Goal: Transaction & Acquisition: Purchase product/service

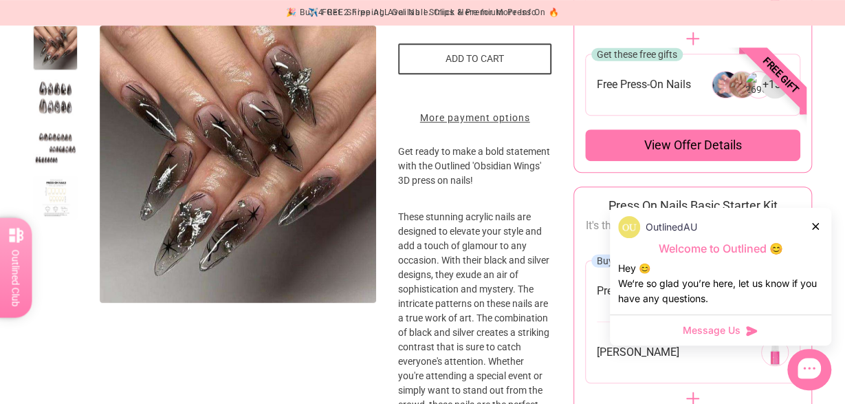
scroll to position [8, 0]
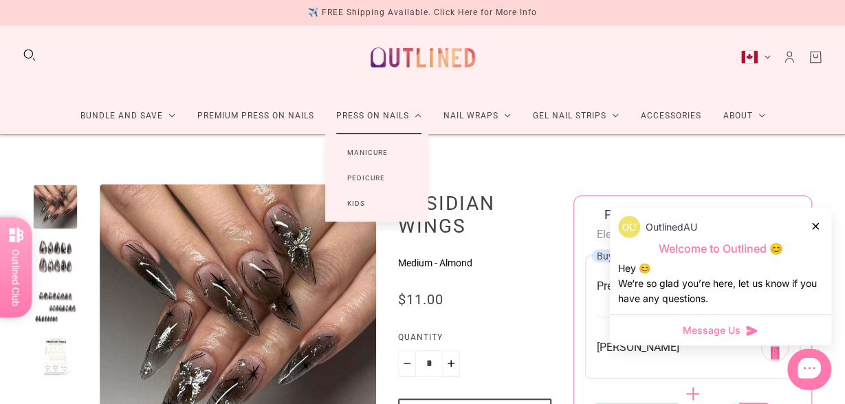
click at [388, 104] on link "Press On Nails" at bounding box center [378, 116] width 107 height 36
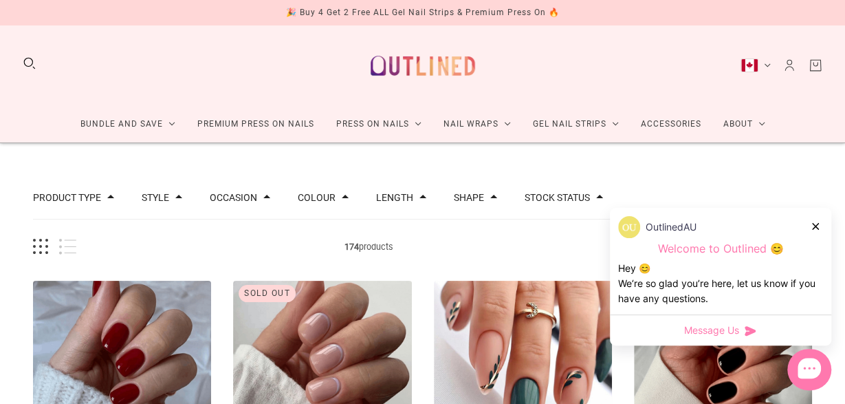
click at [419, 199] on span at bounding box center [422, 196] width 7 height 7
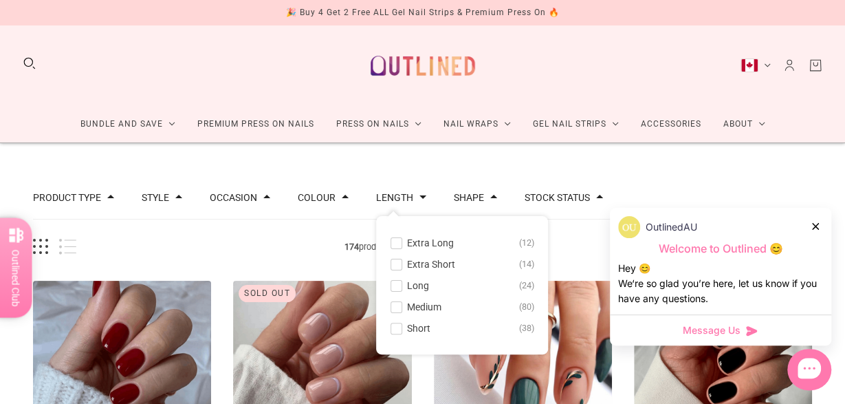
click at [391, 303] on span at bounding box center [396, 307] width 10 height 10
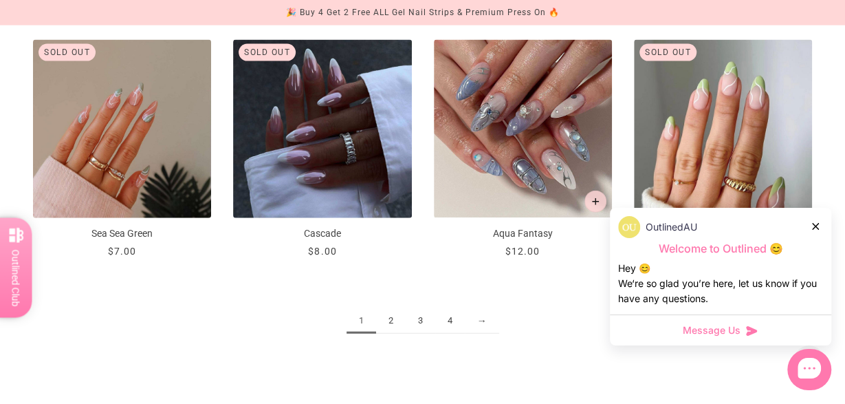
scroll to position [1524, 0]
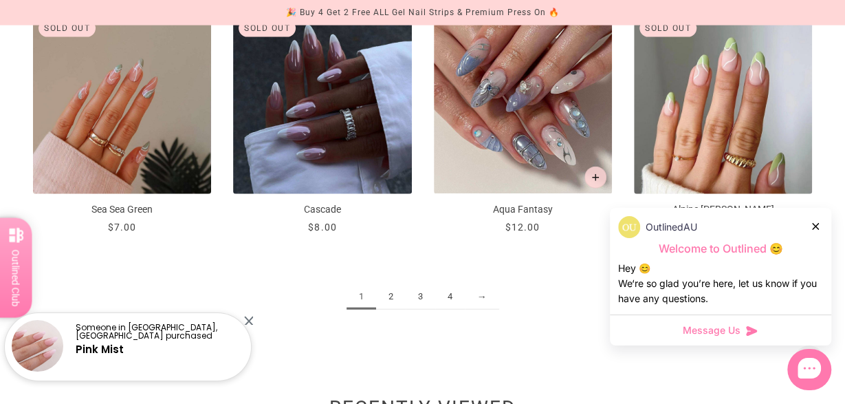
click at [391, 299] on link "2" at bounding box center [391, 296] width 30 height 25
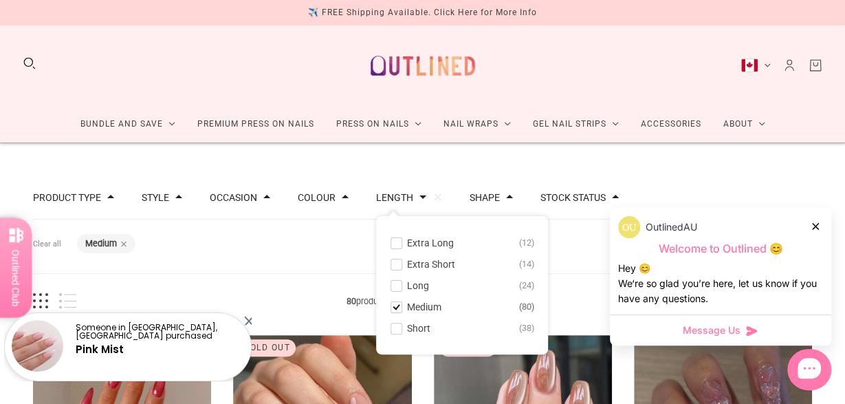
click at [820, 226] on div "OutlinedAU" at bounding box center [720, 227] width 205 height 22
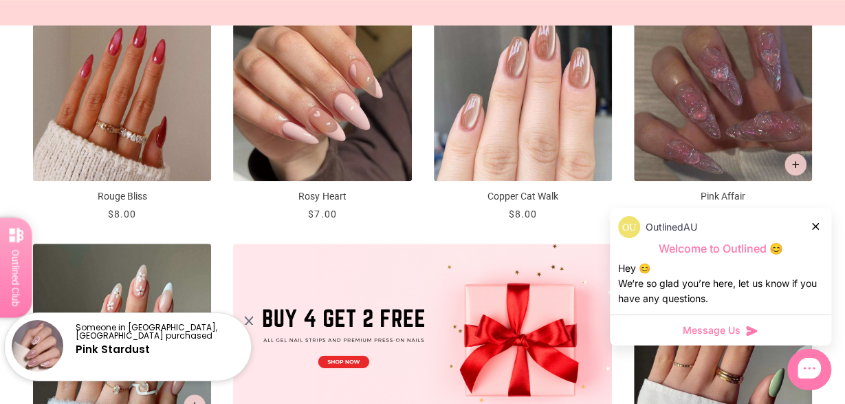
scroll to position [345, 0]
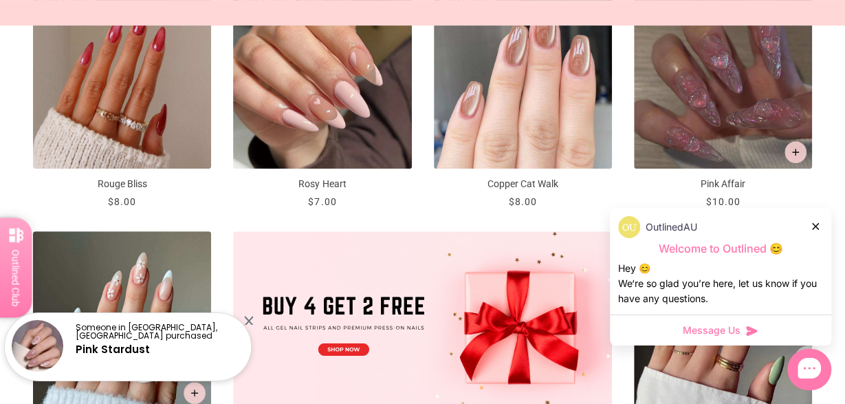
click at [815, 226] on icon at bounding box center [815, 226] width 7 height 7
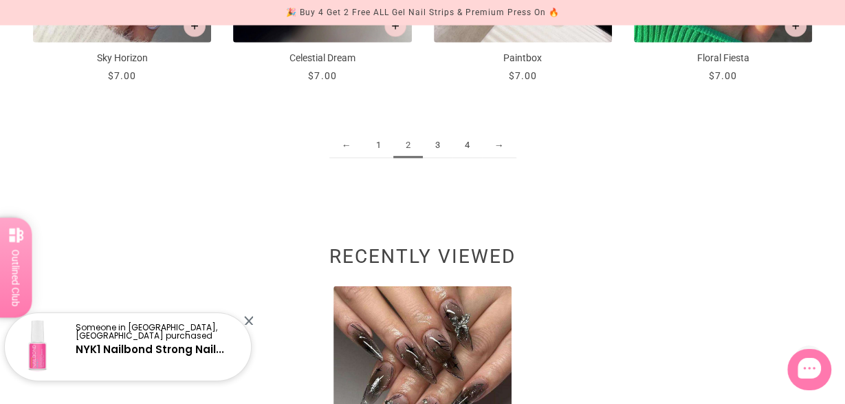
scroll to position [1678, 0]
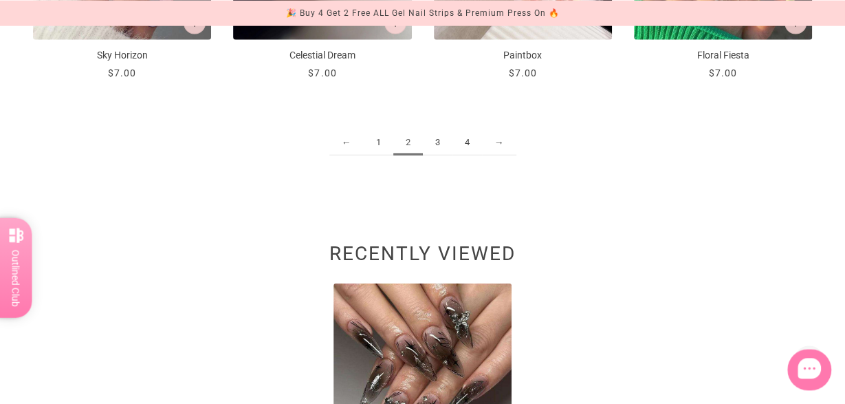
click at [442, 144] on link "3" at bounding box center [438, 141] width 30 height 25
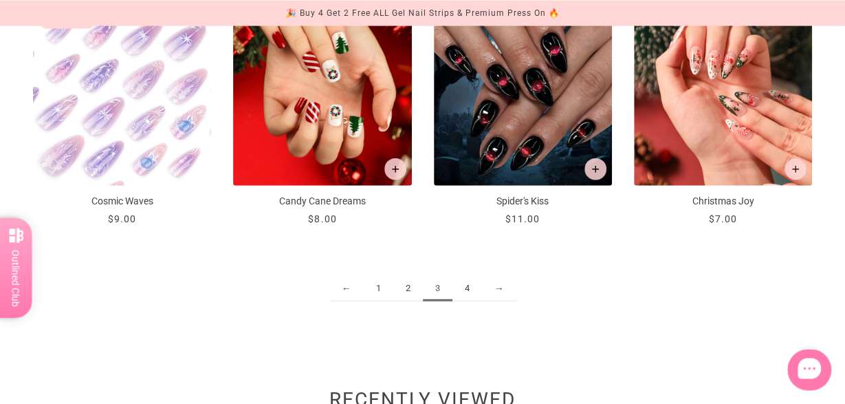
scroll to position [1535, 0]
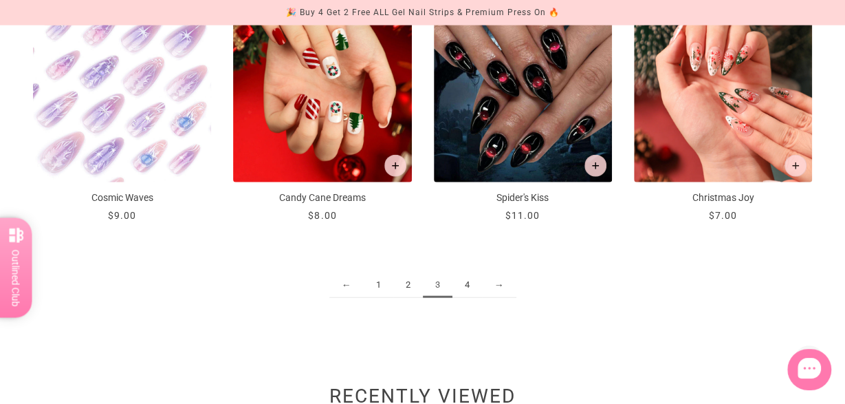
click at [474, 283] on link "4" at bounding box center [467, 284] width 30 height 25
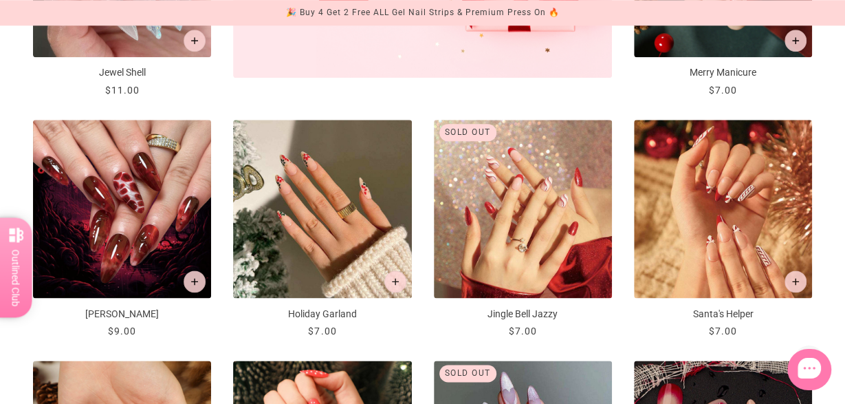
scroll to position [704, 0]
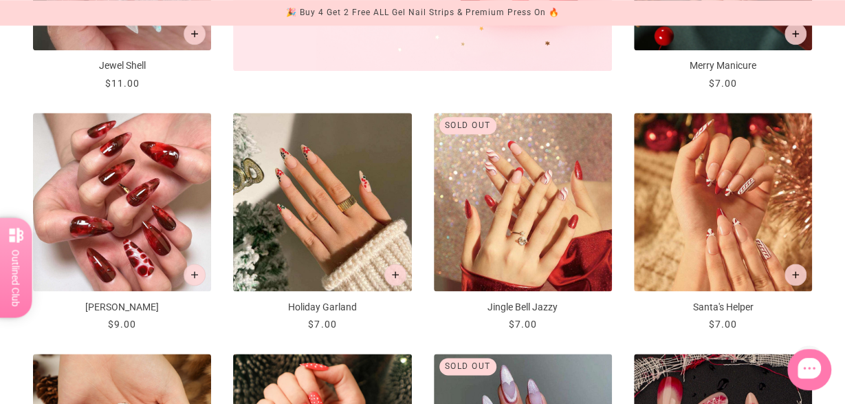
click at [135, 184] on img "Scarlet Shimmer" at bounding box center [122, 202] width 178 height 178
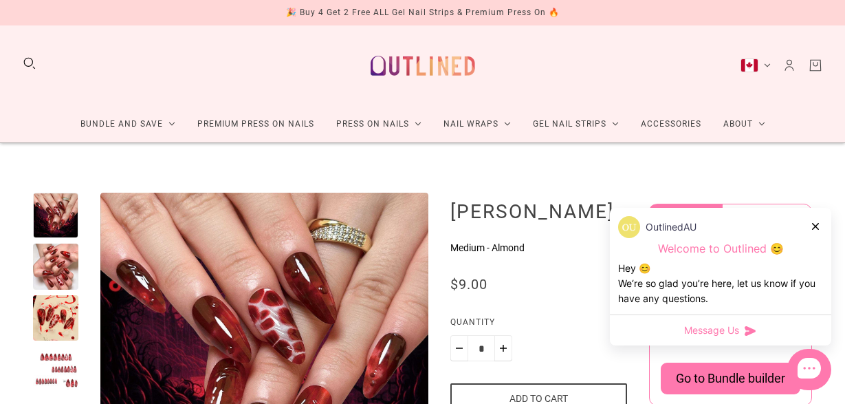
scroll to position [261, 0]
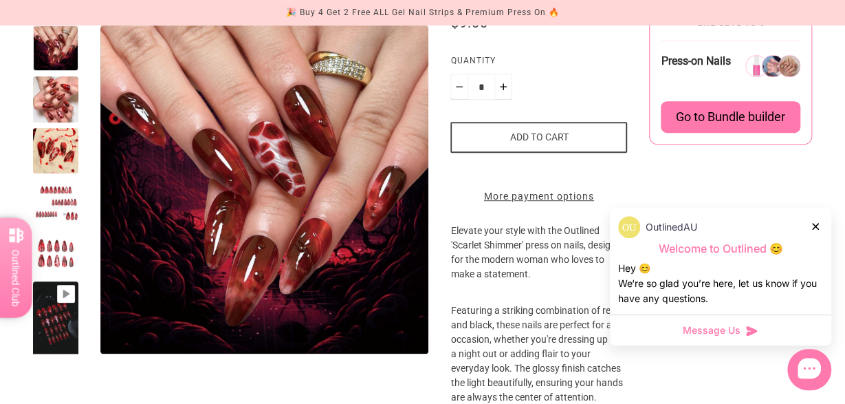
click at [600, 153] on button "Add to cart" at bounding box center [538, 137] width 177 height 31
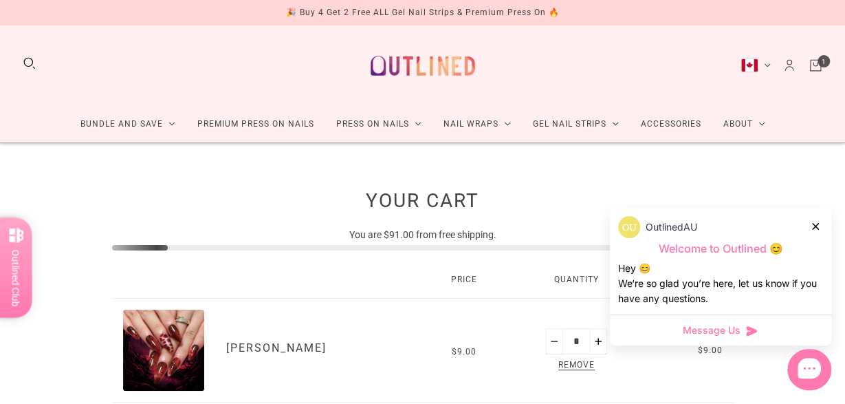
click at [813, 225] on icon at bounding box center [815, 226] width 7 height 7
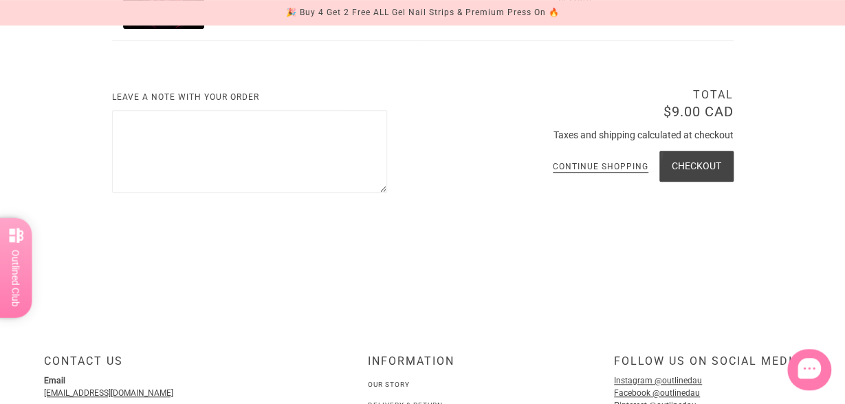
scroll to position [373, 0]
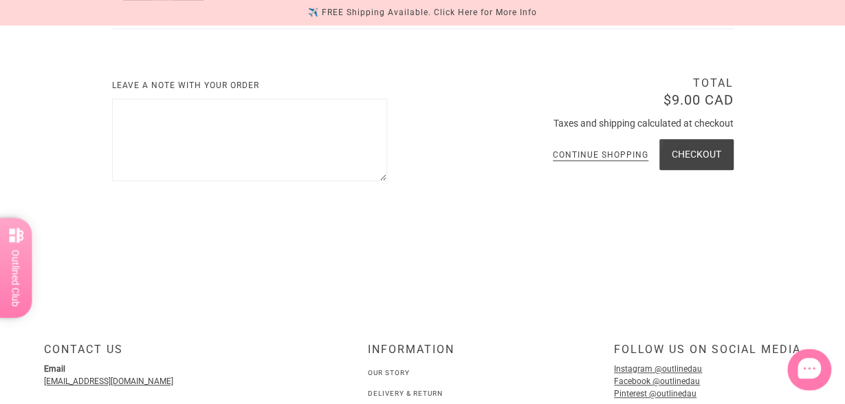
click at [600, 153] on link "Continue shopping" at bounding box center [601, 156] width 96 height 10
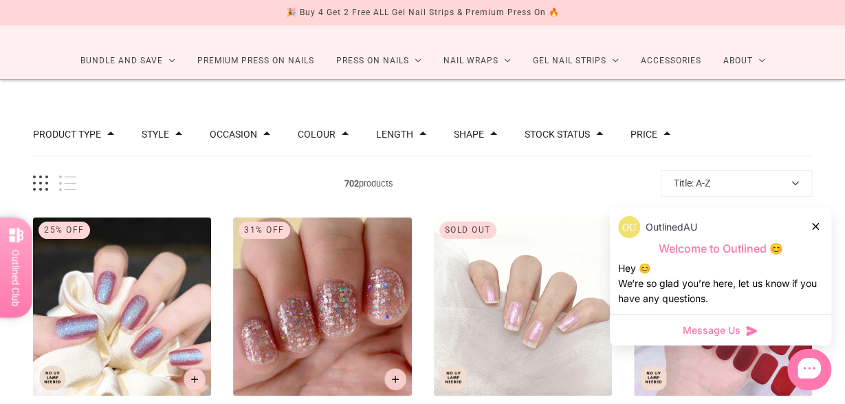
scroll to position [40, 0]
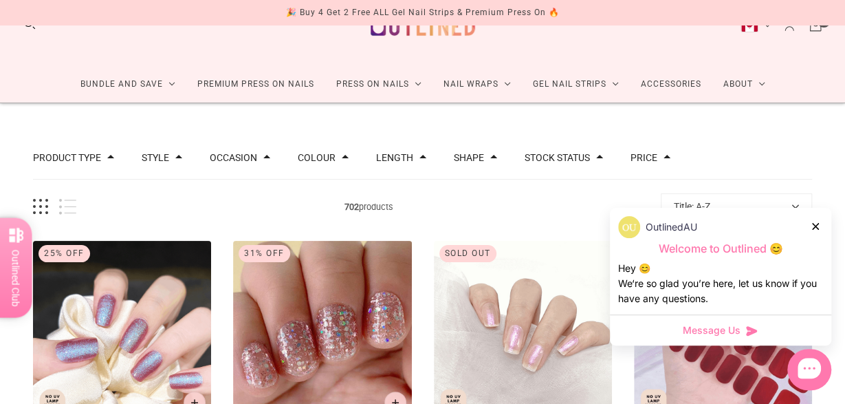
click at [419, 157] on span at bounding box center [422, 156] width 7 height 7
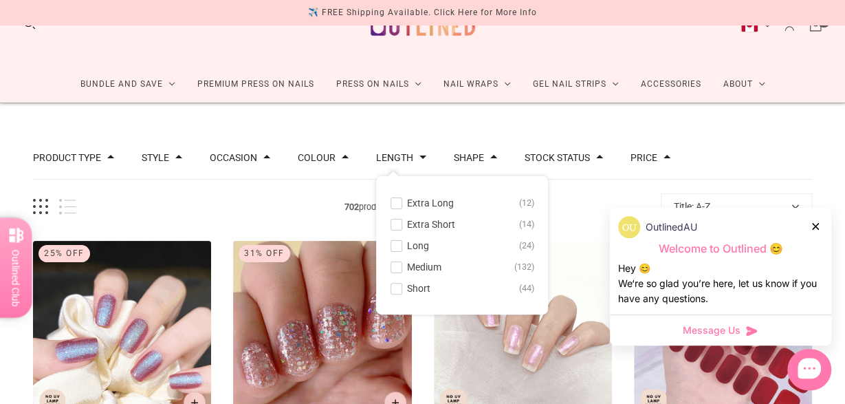
click at [391, 247] on span at bounding box center [396, 246] width 10 height 10
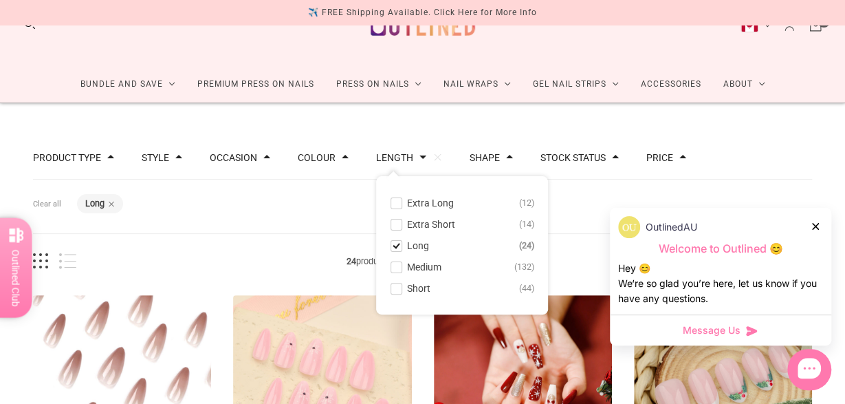
click at [818, 225] on icon at bounding box center [815, 226] width 7 height 7
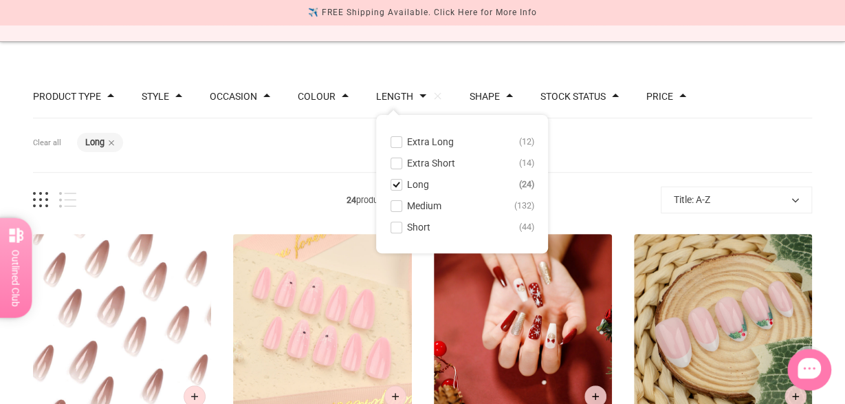
scroll to position [131, 0]
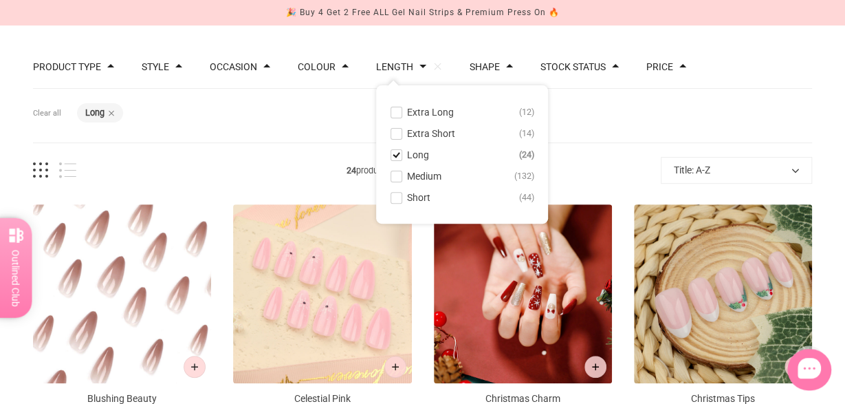
click at [709, 100] on div "Filters Clear all Length: Long" at bounding box center [422, 116] width 779 height 54
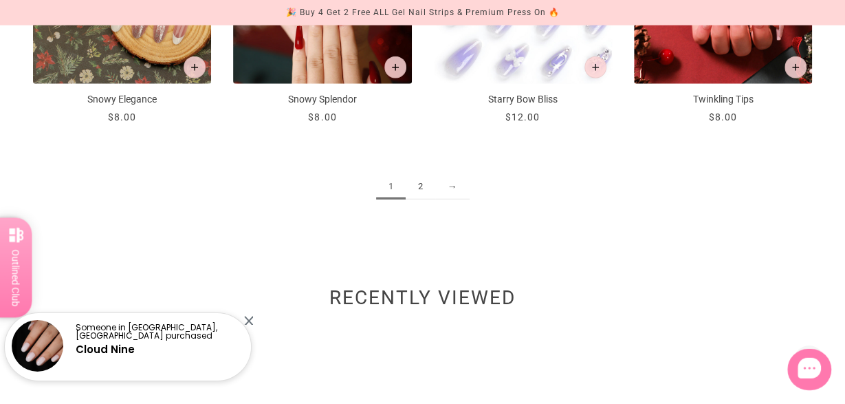
scroll to position [1636, 0]
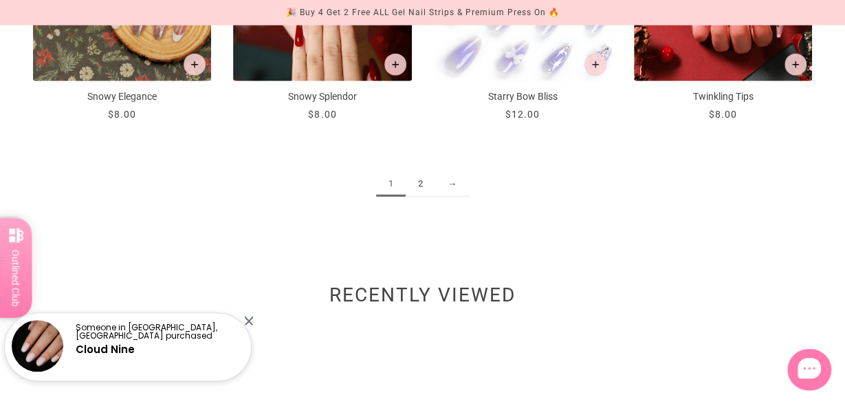
click at [421, 186] on link "2" at bounding box center [421, 183] width 30 height 25
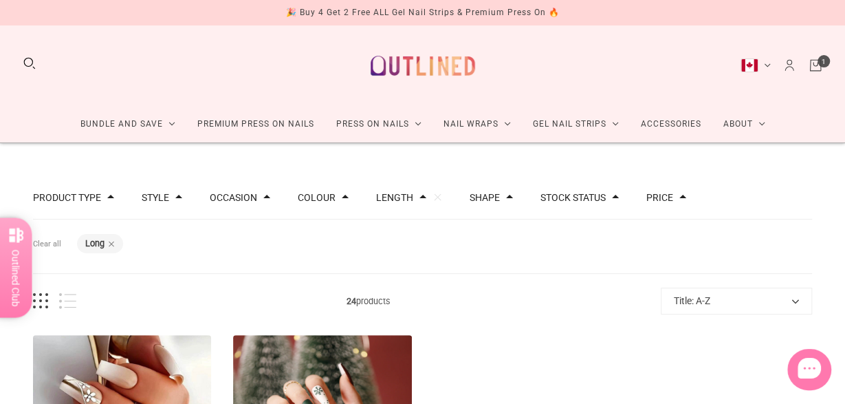
click at [390, 196] on button "Length" at bounding box center [394, 198] width 37 height 10
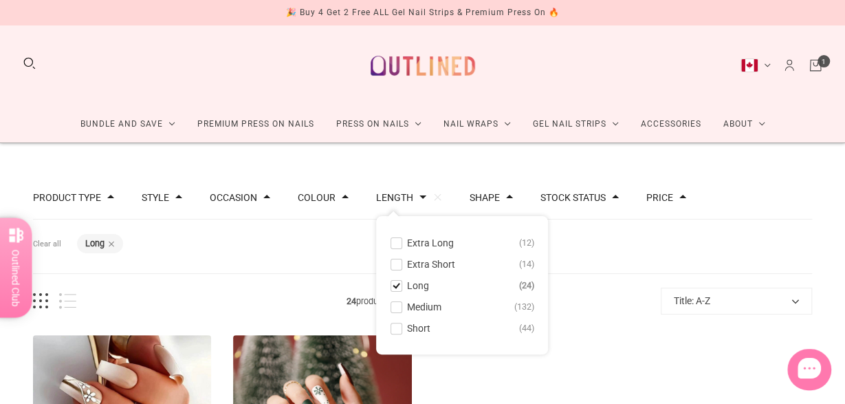
click at [391, 286] on span at bounding box center [396, 286] width 10 height 10
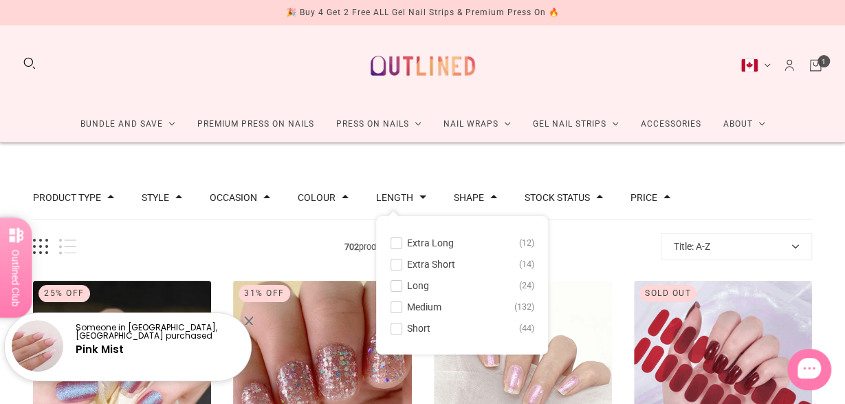
click at [395, 305] on span at bounding box center [396, 307] width 10 height 10
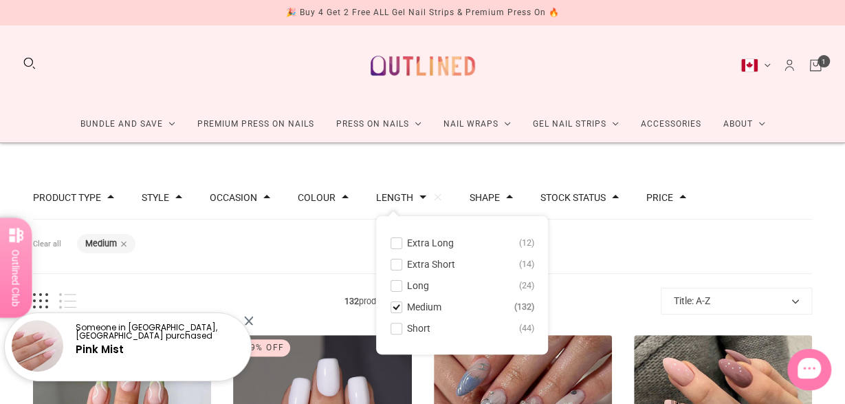
scroll to position [21, 0]
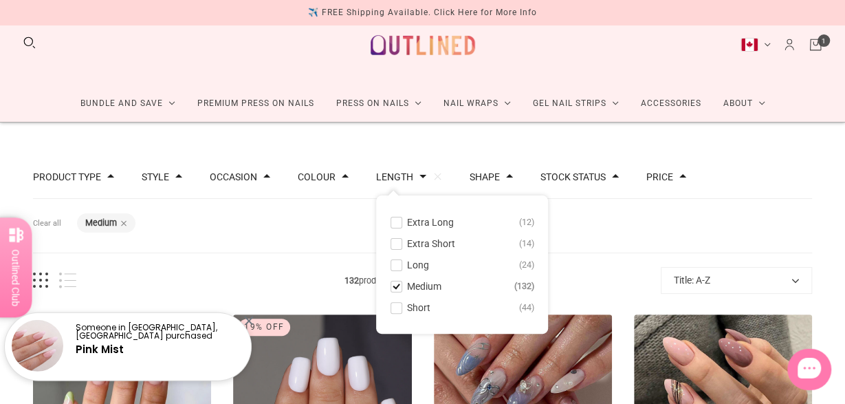
click at [797, 217] on div "Filters Clear all Length: Medium" at bounding box center [422, 226] width 779 height 54
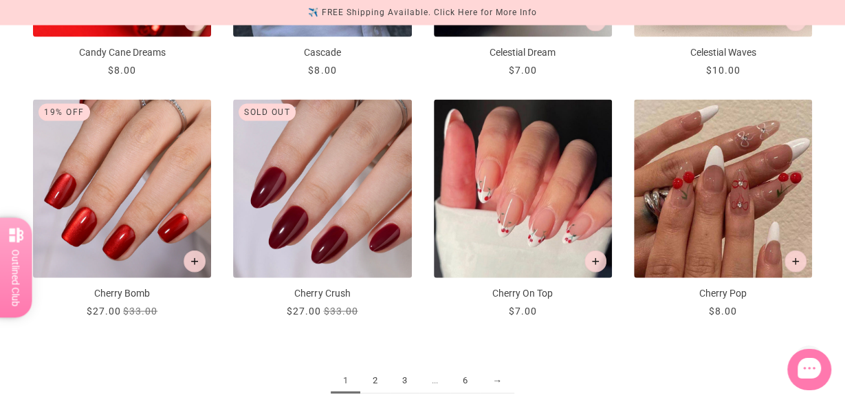
scroll to position [1524, 0]
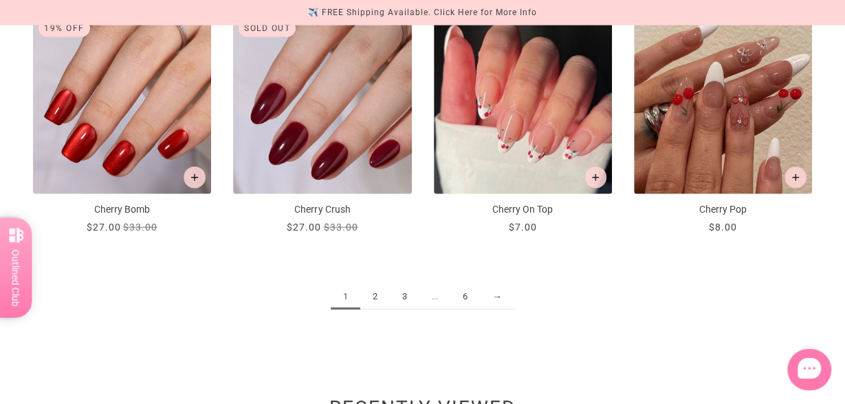
click at [377, 291] on link "2" at bounding box center [375, 296] width 30 height 25
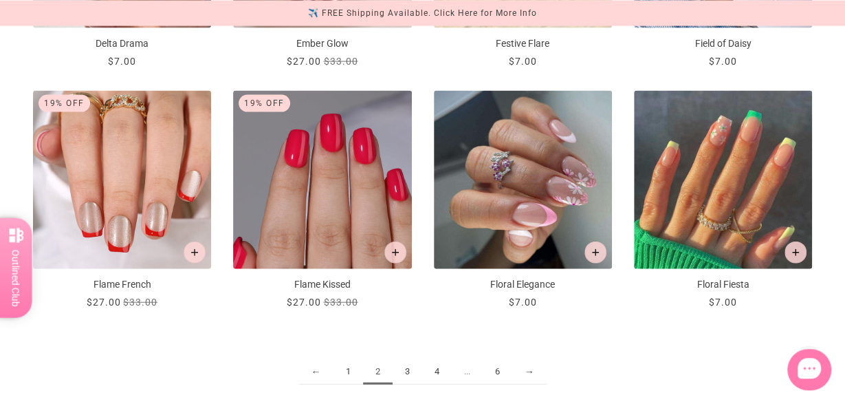
scroll to position [1464, 0]
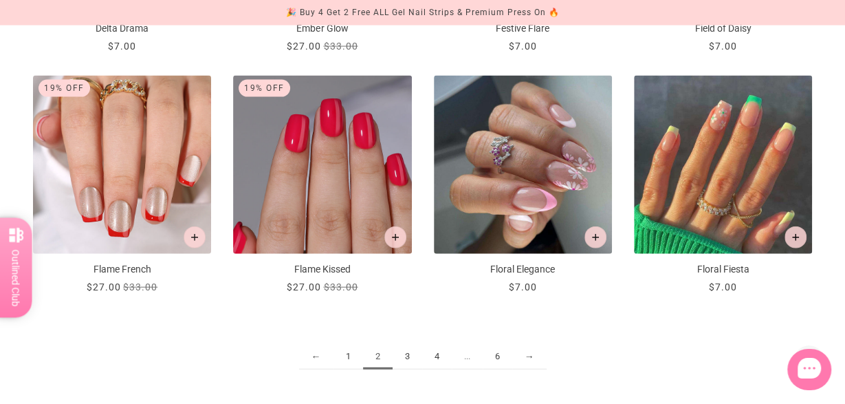
click at [413, 348] on link "3" at bounding box center [408, 356] width 30 height 25
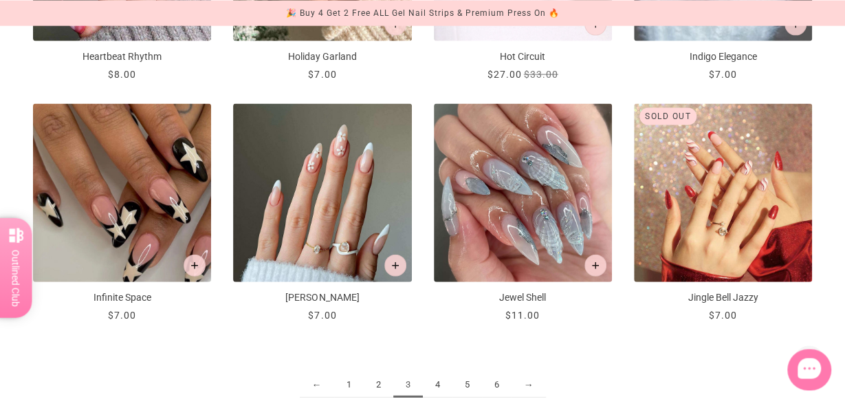
scroll to position [1502, 0]
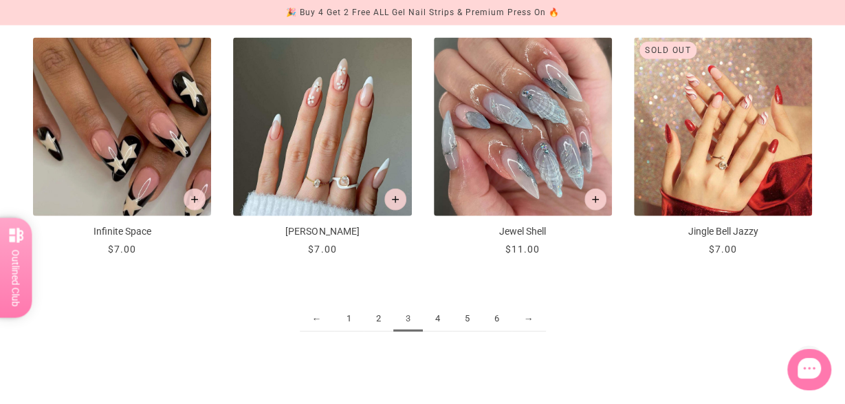
click at [438, 316] on link "4" at bounding box center [438, 318] width 30 height 25
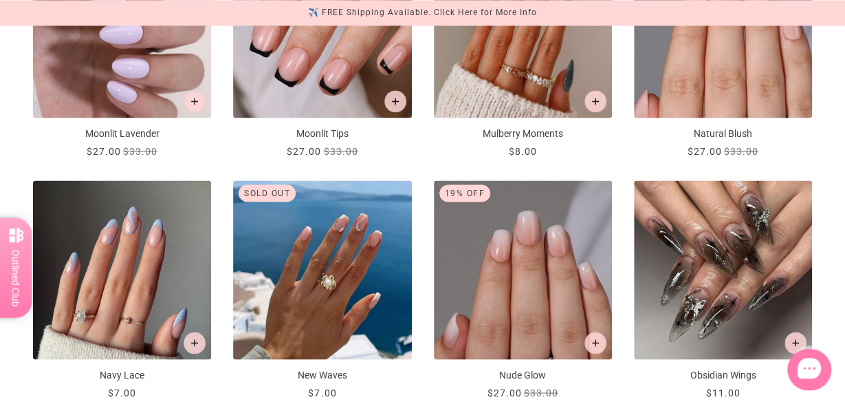
scroll to position [1180, 0]
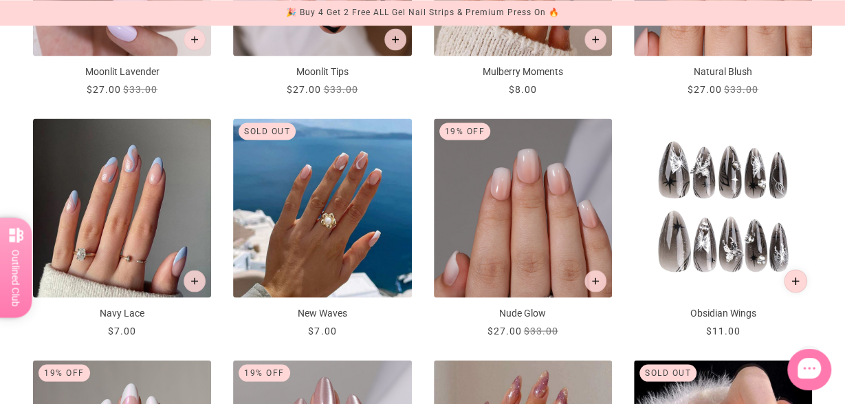
click at [800, 279] on button "Add to cart" at bounding box center [795, 280] width 23 height 23
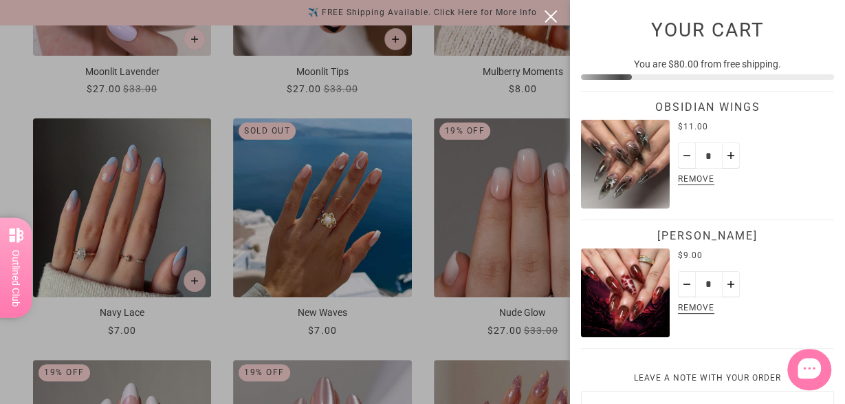
click at [413, 347] on div at bounding box center [422, 202] width 845 height 404
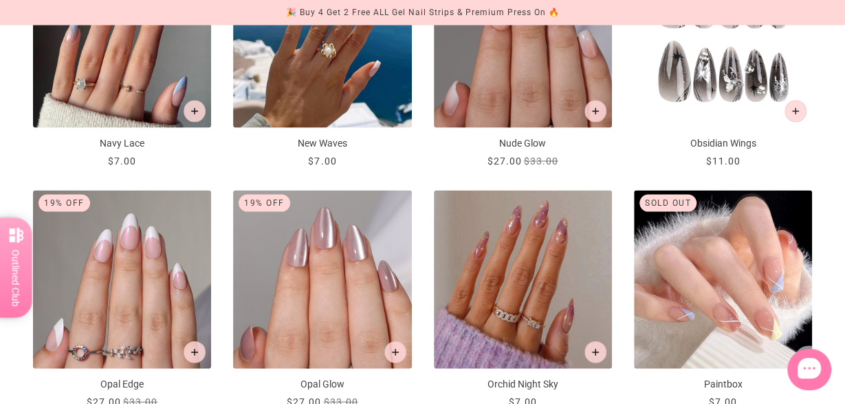
scroll to position [1502, 0]
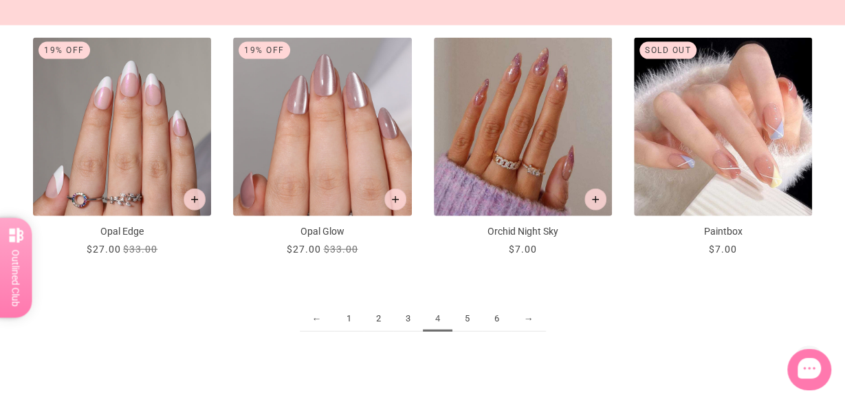
click at [467, 316] on link "5" at bounding box center [467, 318] width 30 height 25
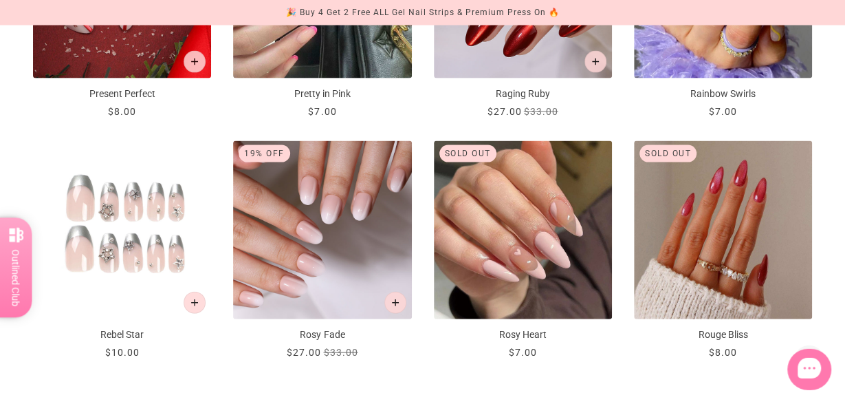
scroll to position [1517, 0]
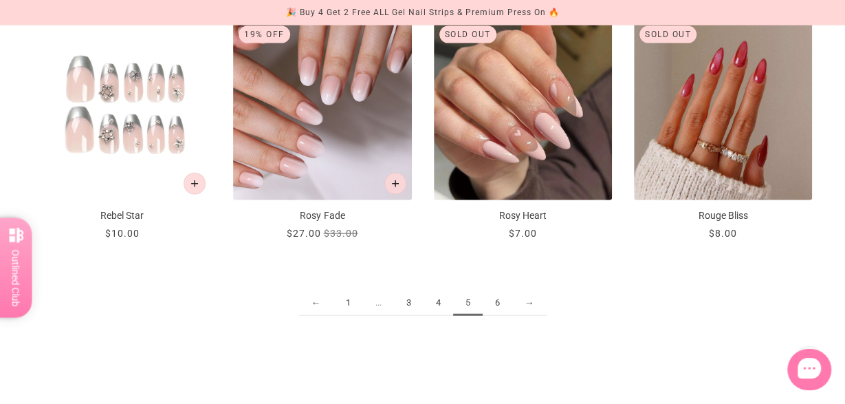
click at [486, 305] on link "6" at bounding box center [498, 302] width 30 height 25
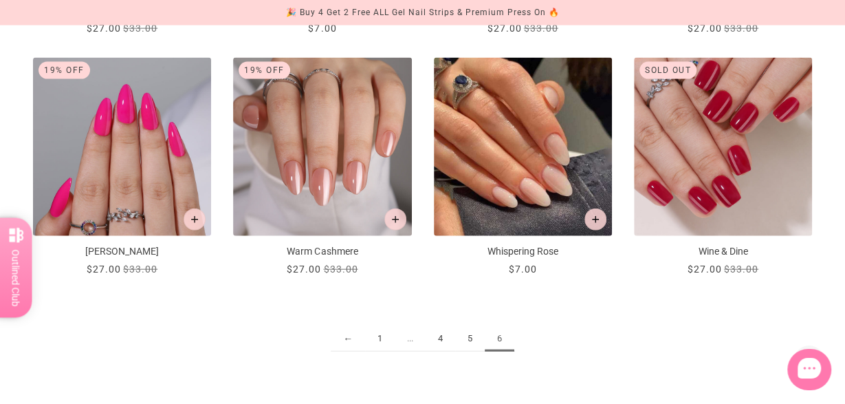
scroll to position [1485, 0]
